Goal: Task Accomplishment & Management: Manage account settings

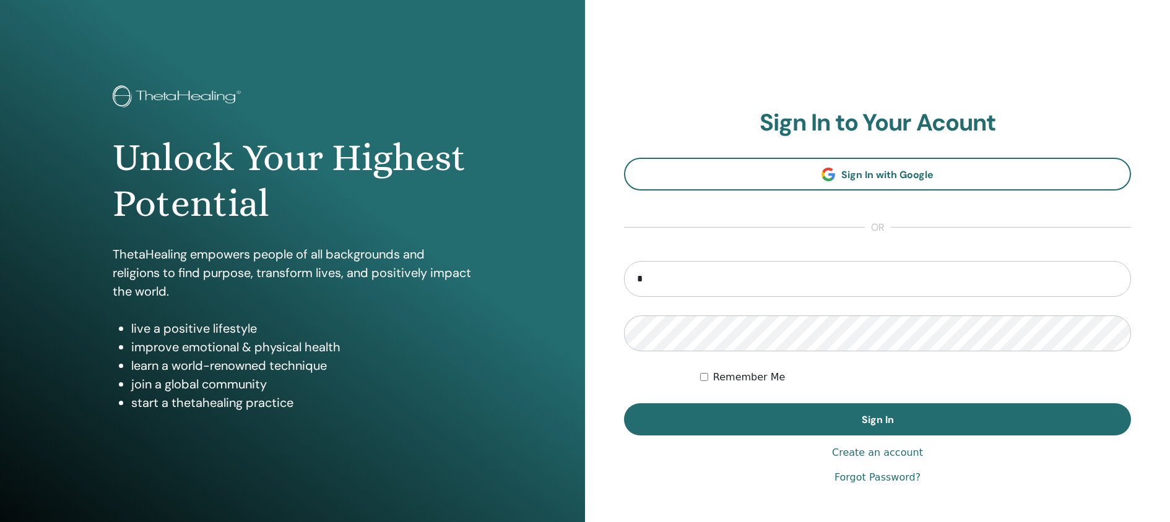
type input "**********"
click at [624, 404] on button "Sign In" at bounding box center [877, 420] width 507 height 32
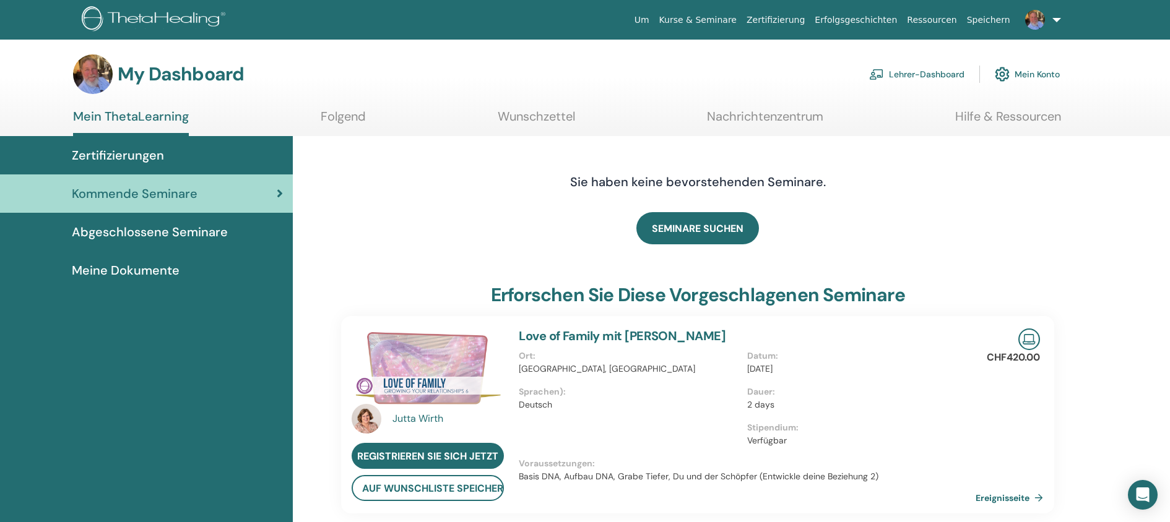
click at [1044, 29] on link at bounding box center [1040, 20] width 51 height 40
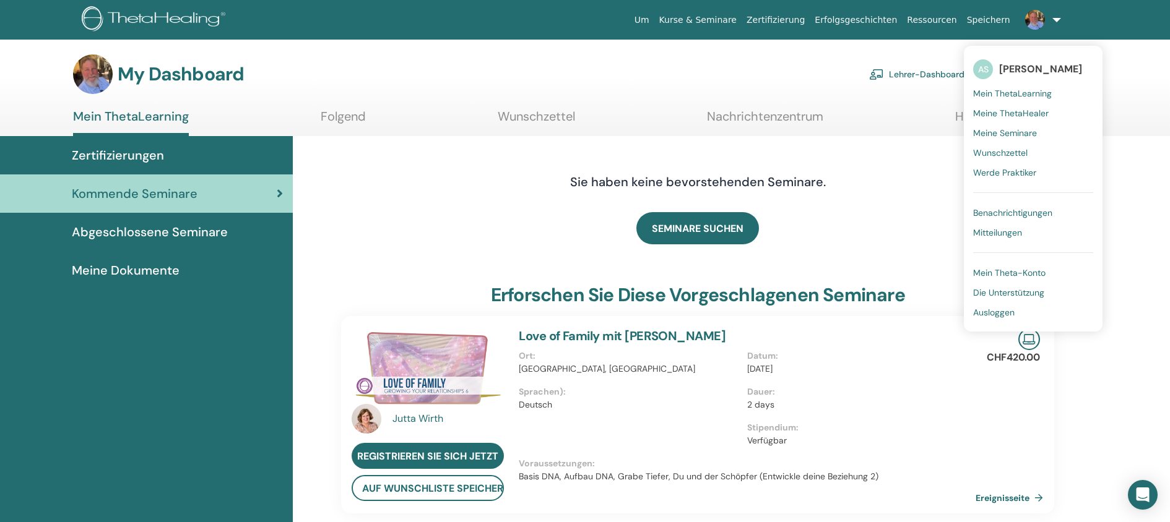
click at [936, 76] on link "Lehrer-Dashboard" at bounding box center [916, 74] width 95 height 27
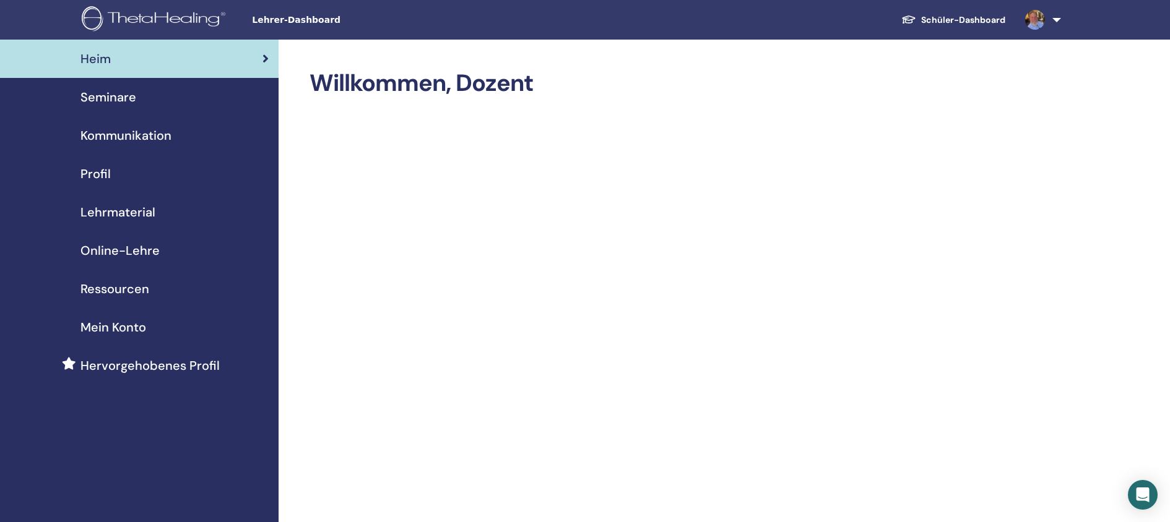
click at [127, 101] on span "Seminare" at bounding box center [108, 97] width 56 height 19
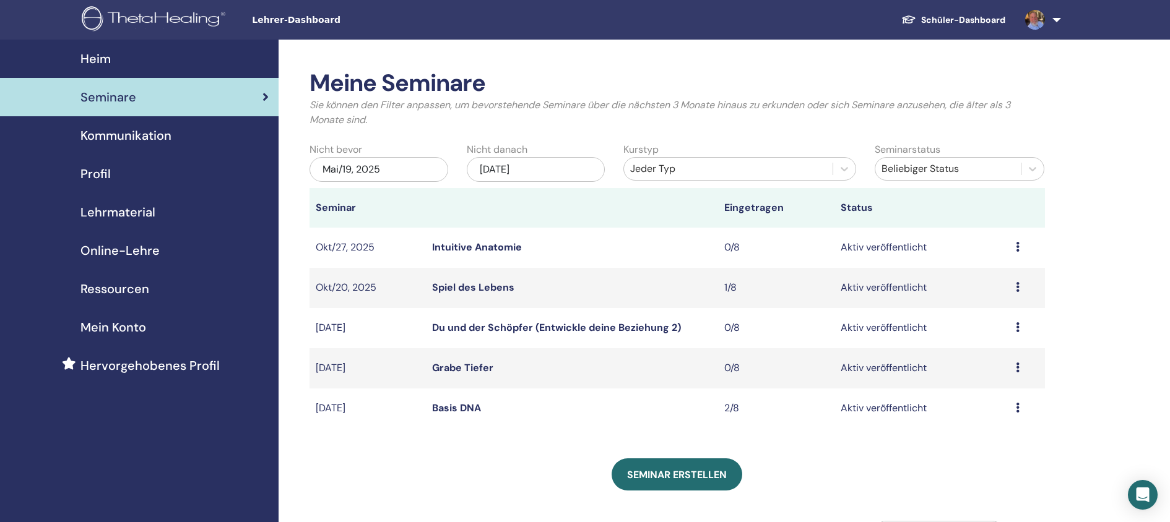
click at [1016, 407] on icon at bounding box center [1018, 408] width 4 height 10
click at [991, 455] on link "Teilnehmer" at bounding box center [983, 453] width 50 height 13
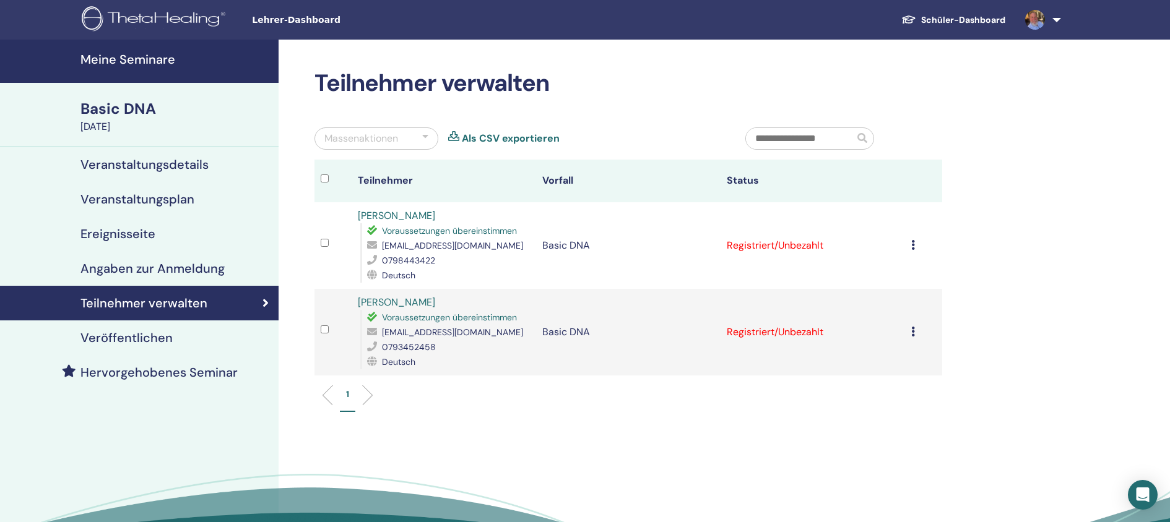
click at [1041, 24] on img at bounding box center [1035, 20] width 20 height 20
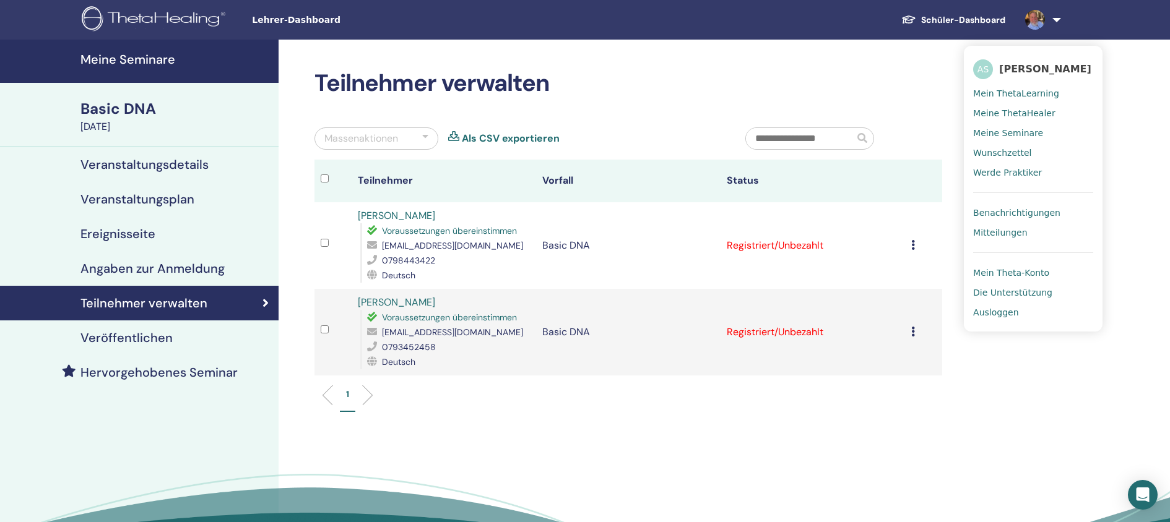
click at [989, 313] on span "Ausloggen" at bounding box center [995, 312] width 45 height 11
